Goal: Use online tool/utility: Utilize a website feature to perform a specific function

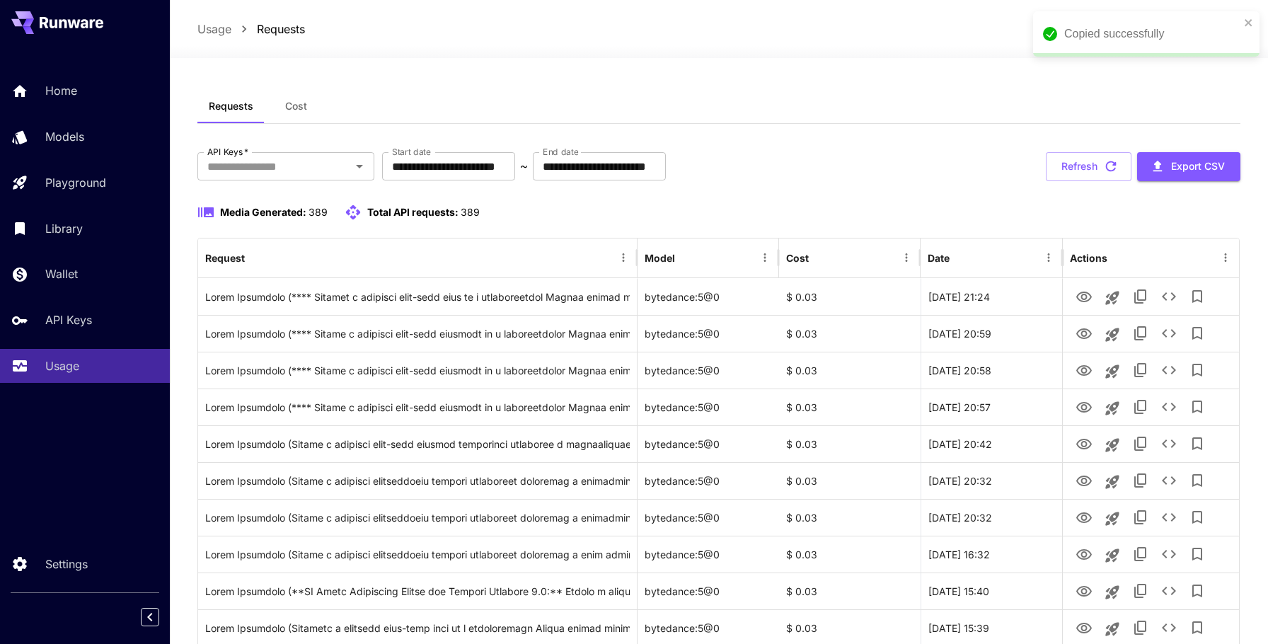
scroll to position [798, 0]
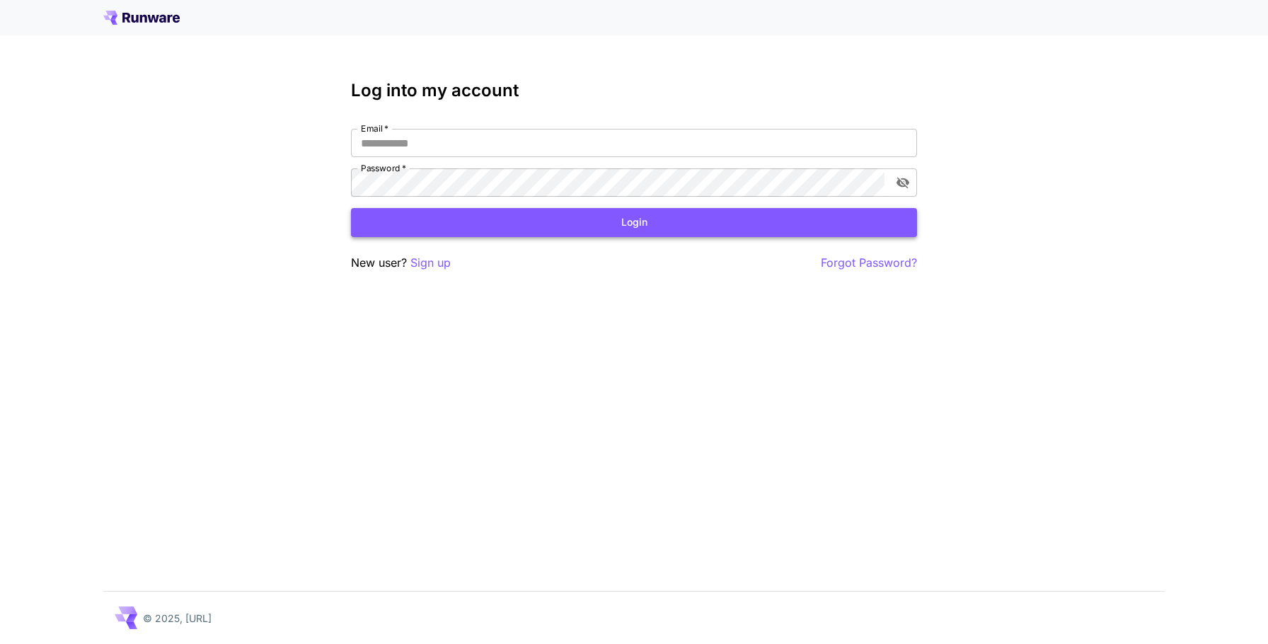
type input "**********"
click at [679, 226] on button "Login" at bounding box center [634, 222] width 566 height 29
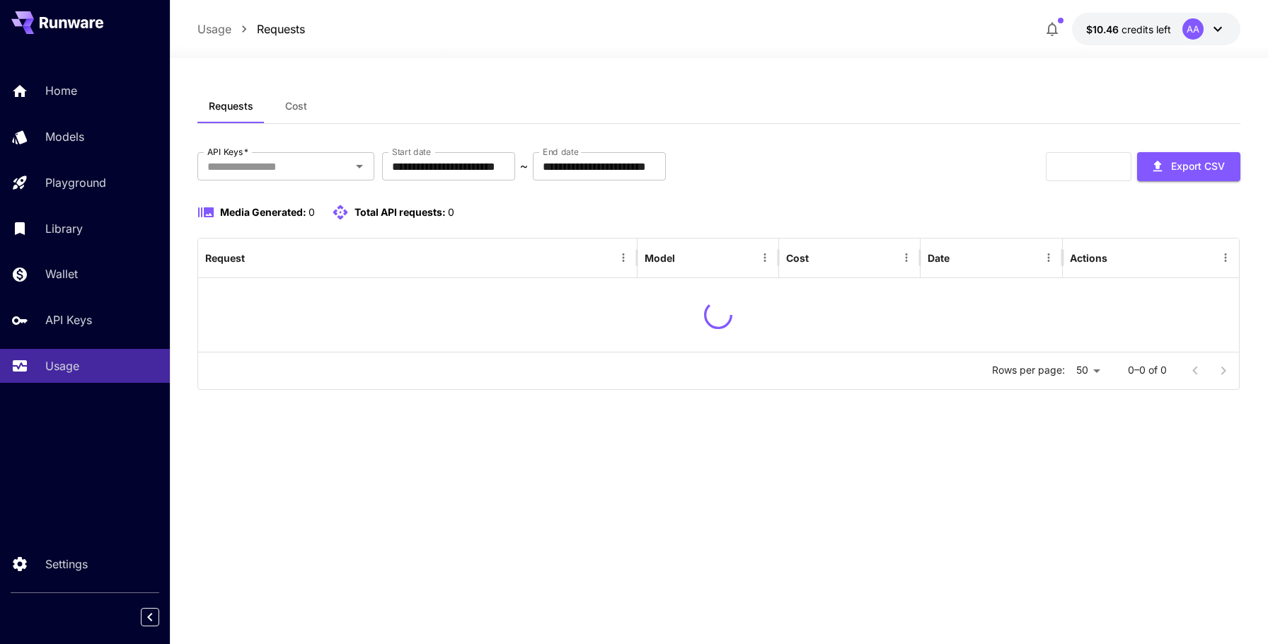
click at [1212, 22] on icon at bounding box center [1217, 29] width 17 height 17
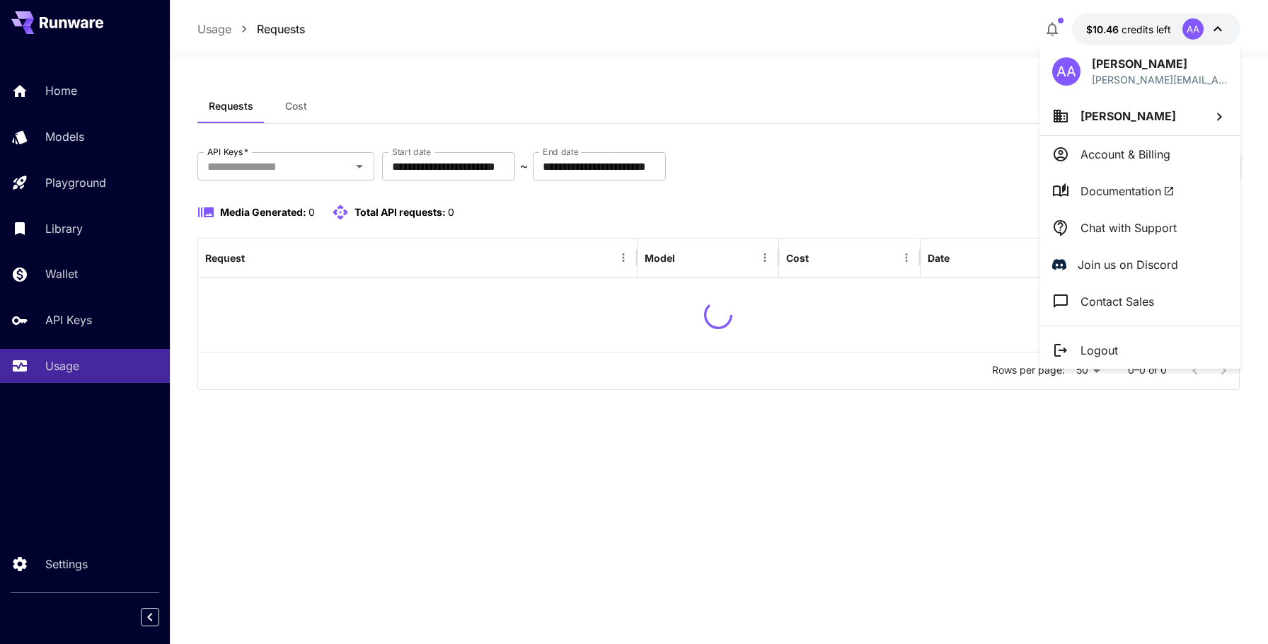
click at [1220, 29] on div at bounding box center [634, 322] width 1268 height 644
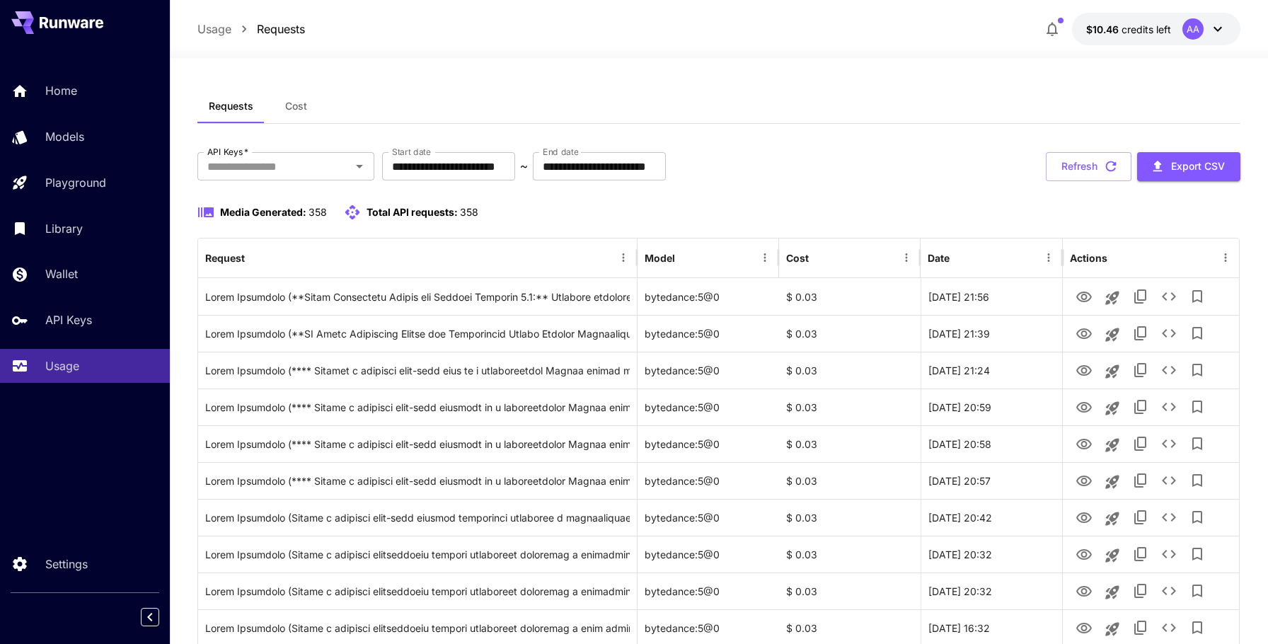
click at [1220, 29] on icon at bounding box center [1217, 29] width 17 height 17
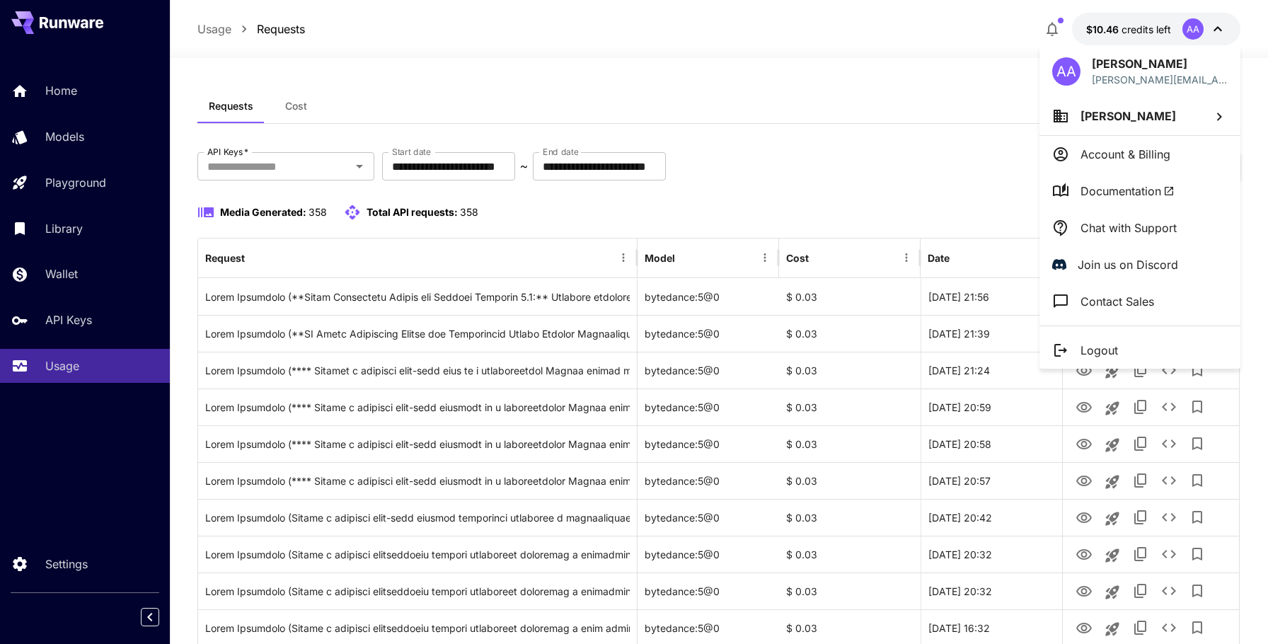
click at [1111, 309] on li "Contact Sales" at bounding box center [1139, 301] width 201 height 37
click at [1120, 228] on p "Chat with Support" at bounding box center [1128, 227] width 96 height 17
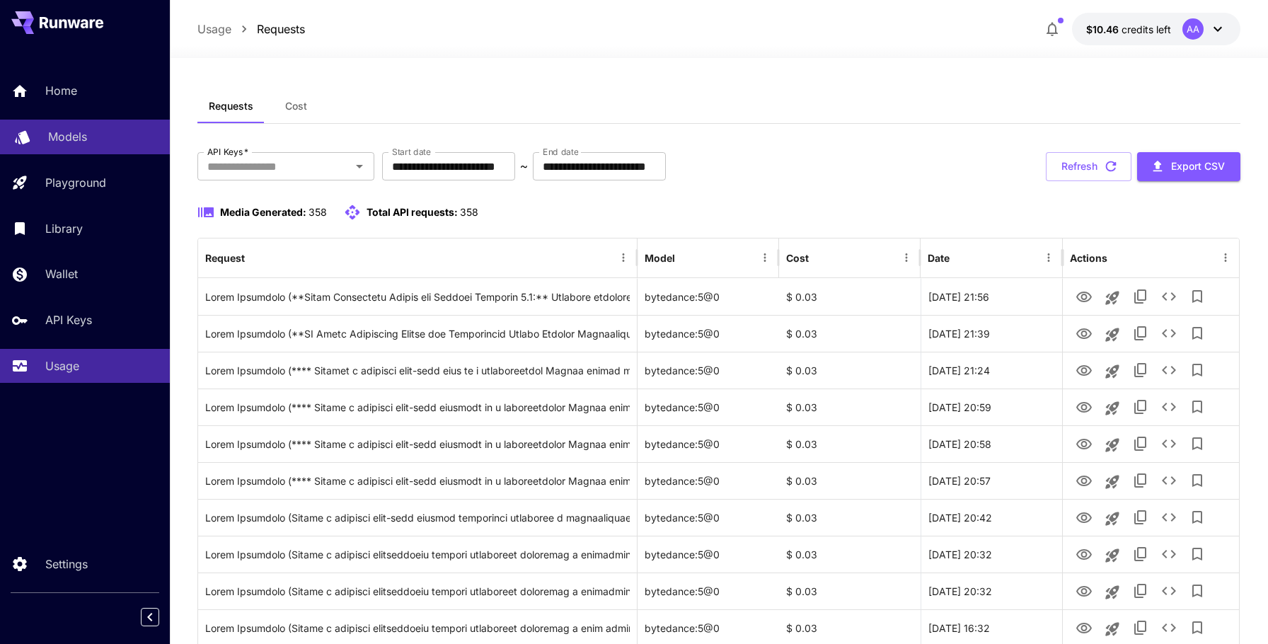
click at [81, 139] on p "Models" at bounding box center [67, 136] width 39 height 17
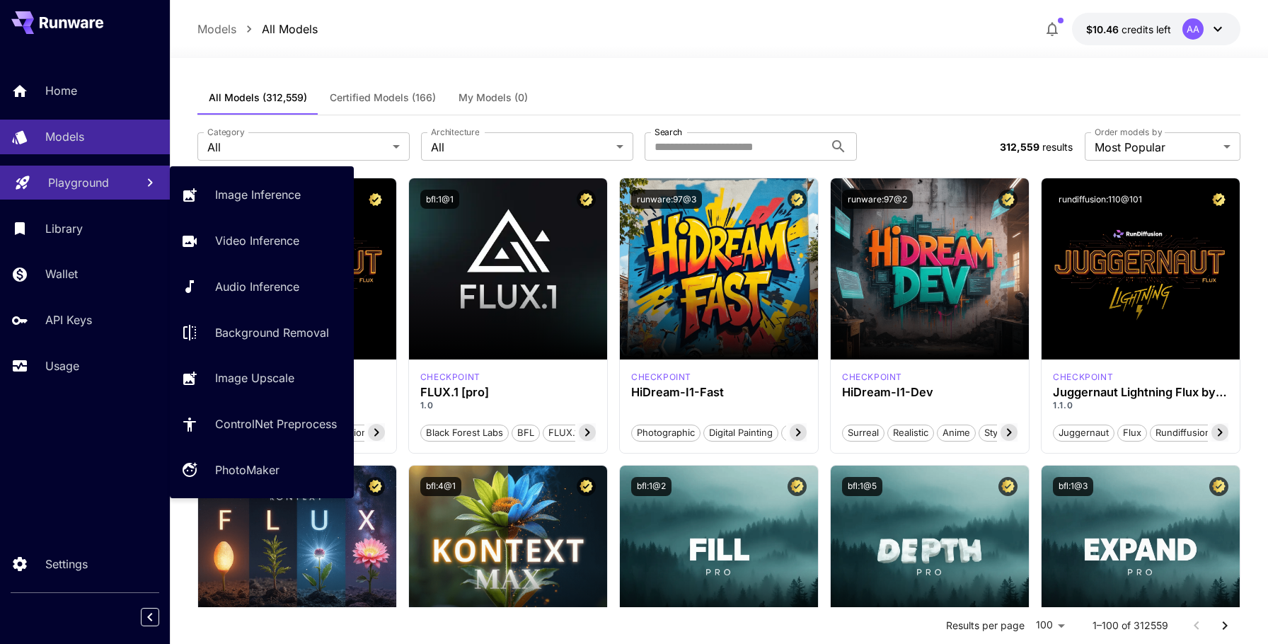
click at [111, 177] on div "Playground" at bounding box center [86, 182] width 76 height 17
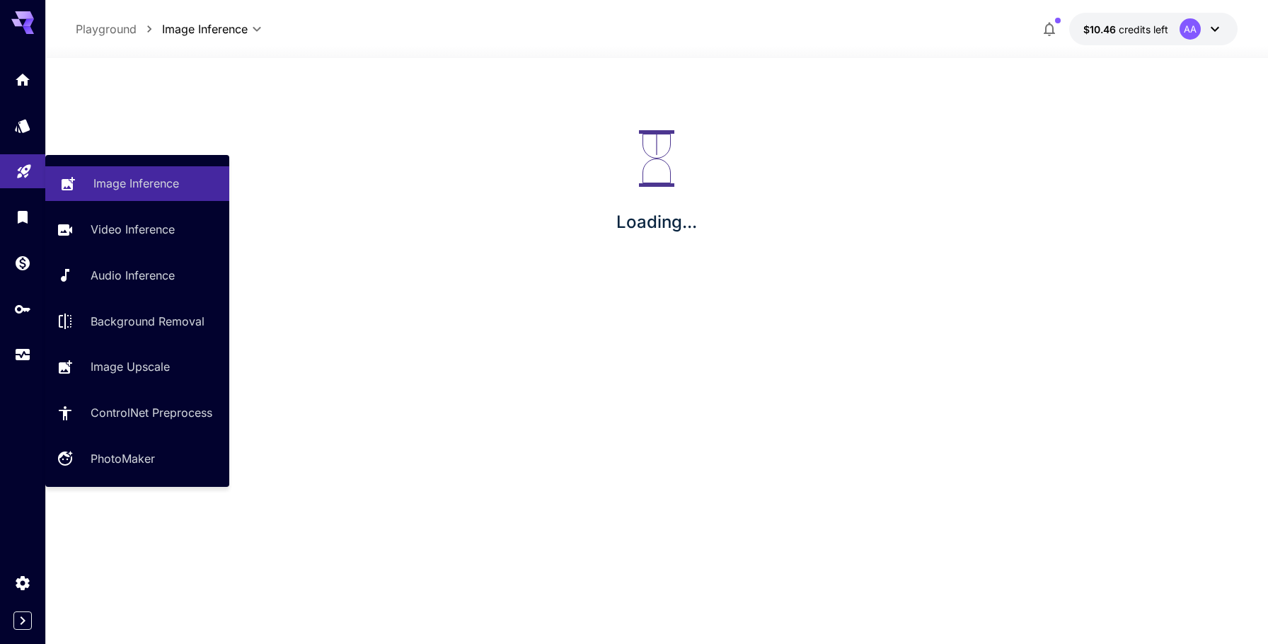
click at [220, 200] on link "Image Inference" at bounding box center [137, 183] width 184 height 35
